Goal: Navigation & Orientation: Find specific page/section

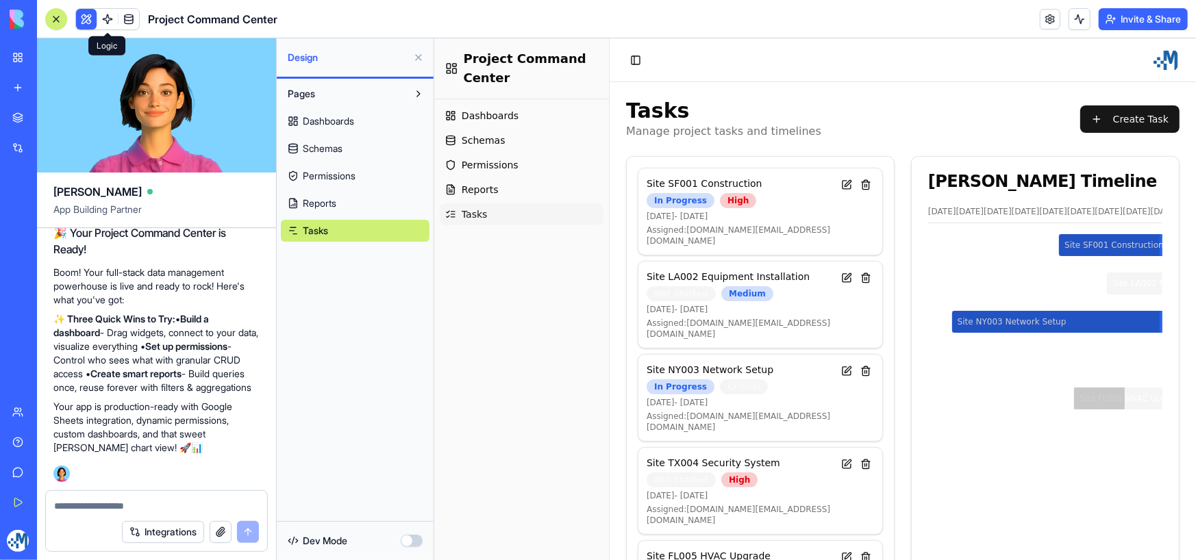
click at [111, 21] on link at bounding box center [107, 19] width 21 height 21
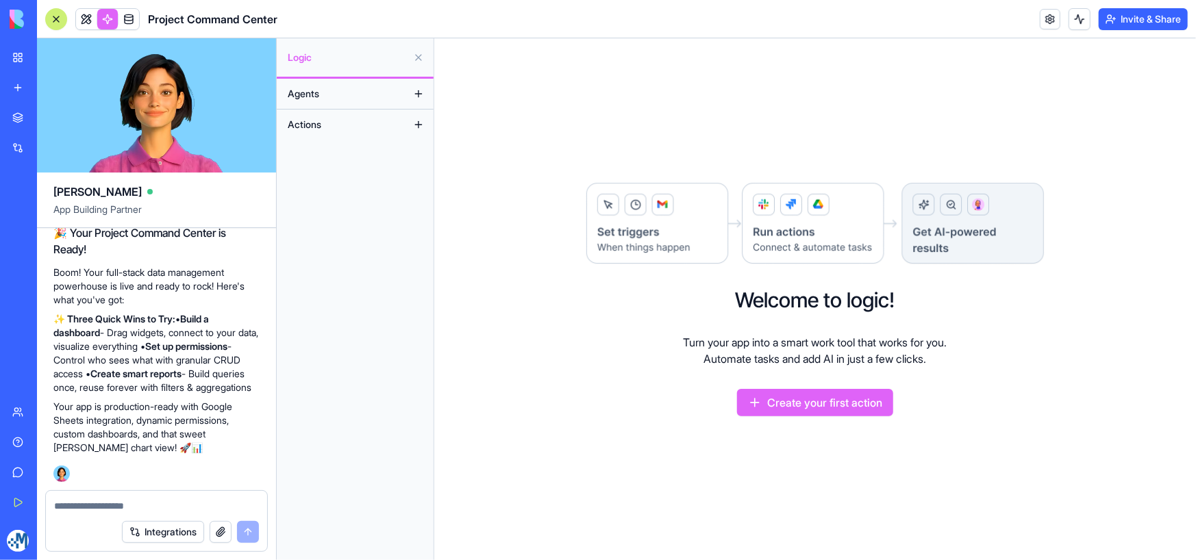
click at [327, 95] on button "Agents" at bounding box center [344, 94] width 127 height 22
click at [305, 125] on span "Actions" at bounding box center [305, 125] width 34 height 14
click at [417, 96] on button at bounding box center [418, 94] width 22 height 22
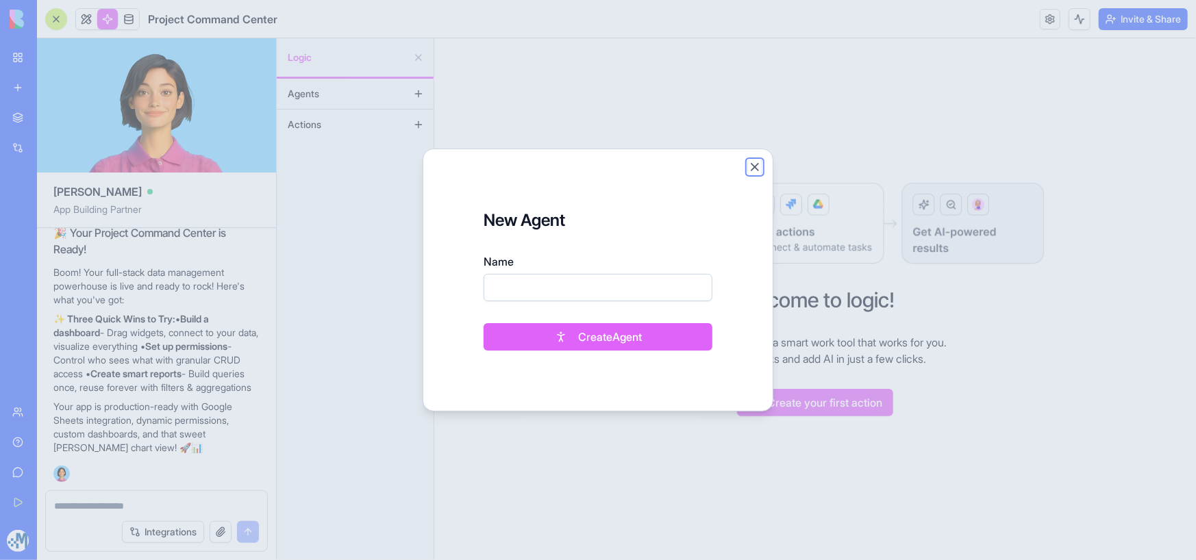
click at [753, 163] on button "Close" at bounding box center [755, 167] width 14 height 14
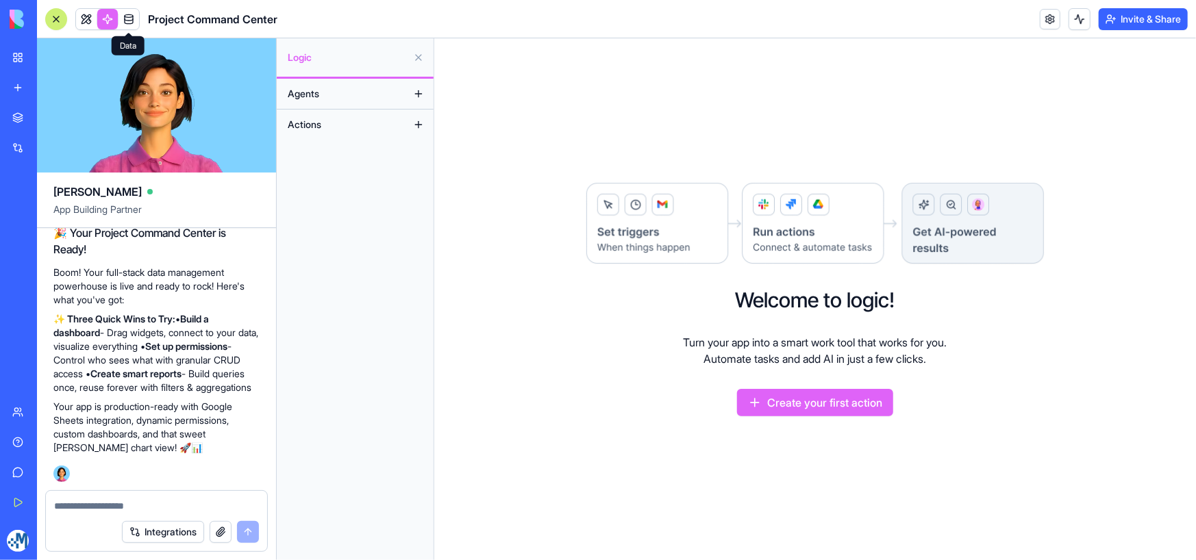
click at [134, 18] on link at bounding box center [128, 19] width 21 height 21
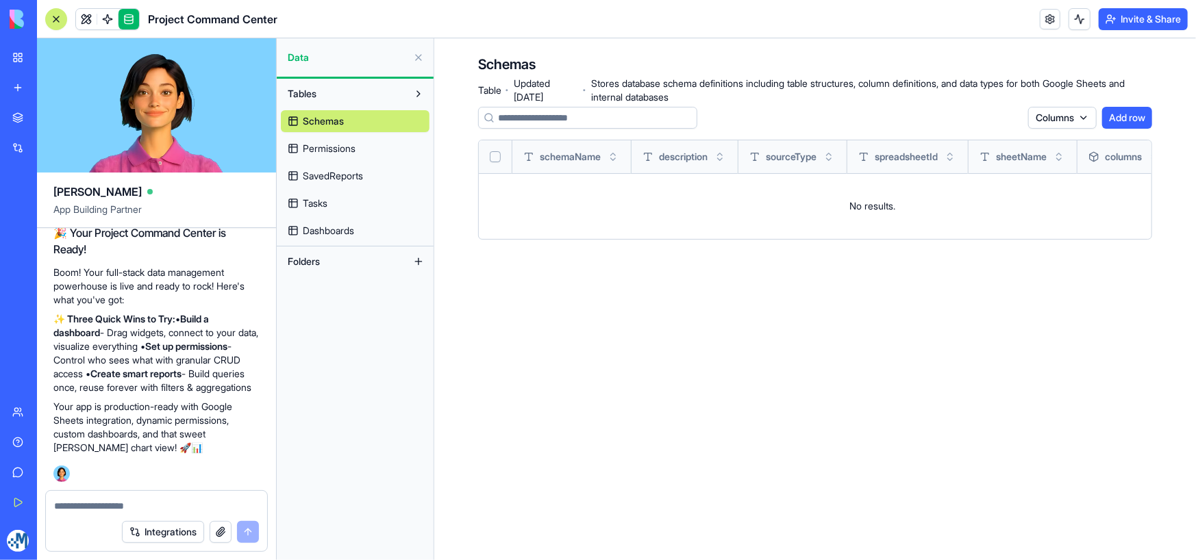
click at [51, 51] on div "My Workspace" at bounding box center [42, 58] width 18 height 14
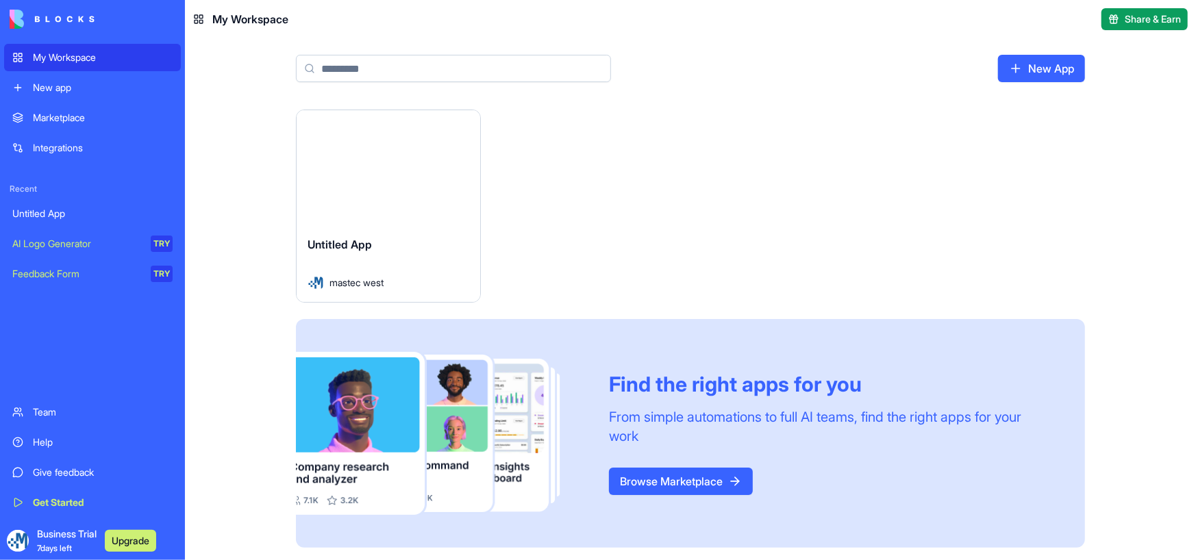
click at [691, 482] on link "Browse Marketplace" at bounding box center [681, 481] width 144 height 27
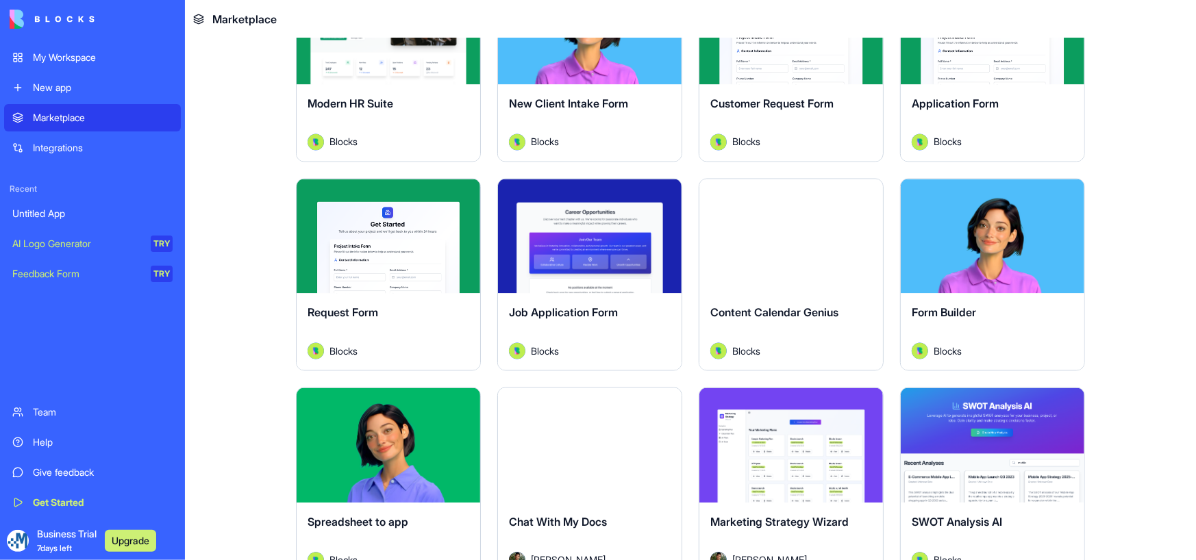
scroll to position [1575, 0]
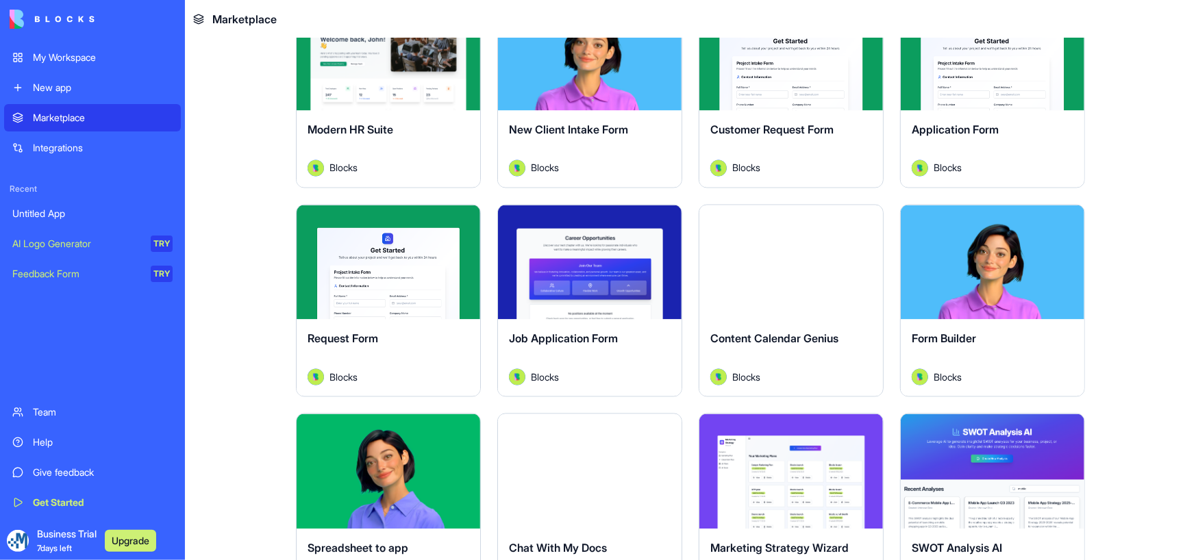
click at [781, 261] on button "Explore" at bounding box center [791, 262] width 103 height 27
